Goal: Task Accomplishment & Management: Manage account settings

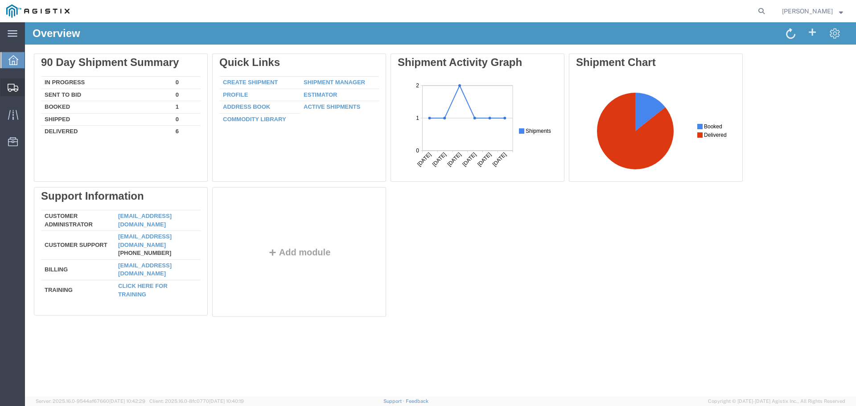
click at [0, 0] on span "Shipment Manager" at bounding box center [0, 0] width 0 height 0
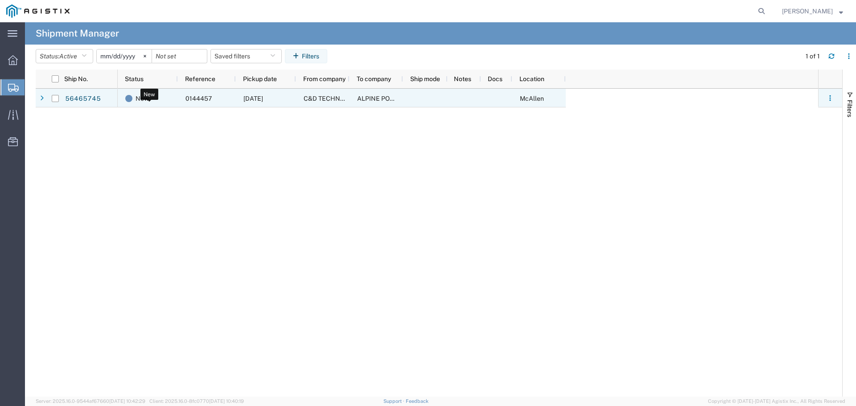
click at [159, 95] on div "New" at bounding box center [149, 98] width 49 height 19
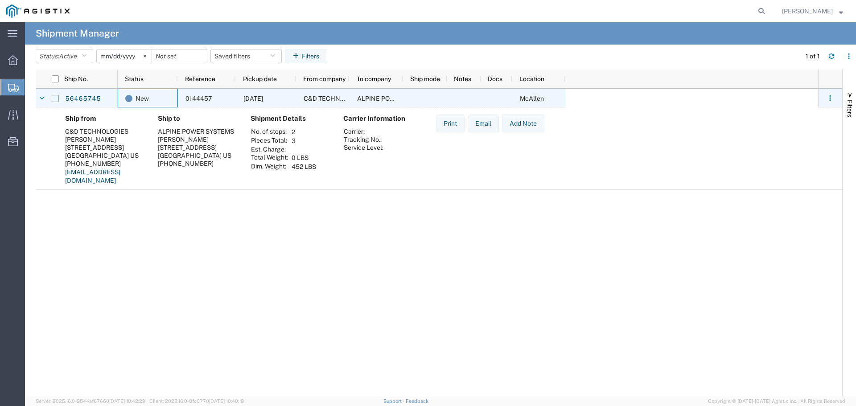
click at [53, 99] on input "Press Space to toggle row selection (unchecked)" at bounding box center [55, 98] width 7 height 7
checkbox input "true"
